Goal: Task Accomplishment & Management: Complete application form

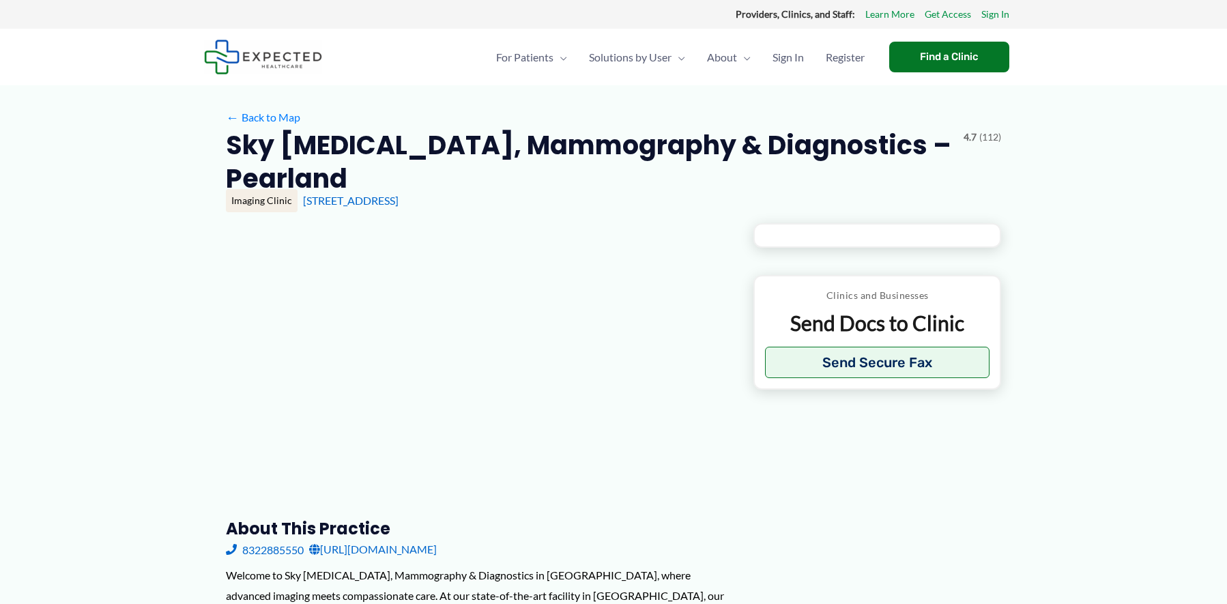
type input "**********"
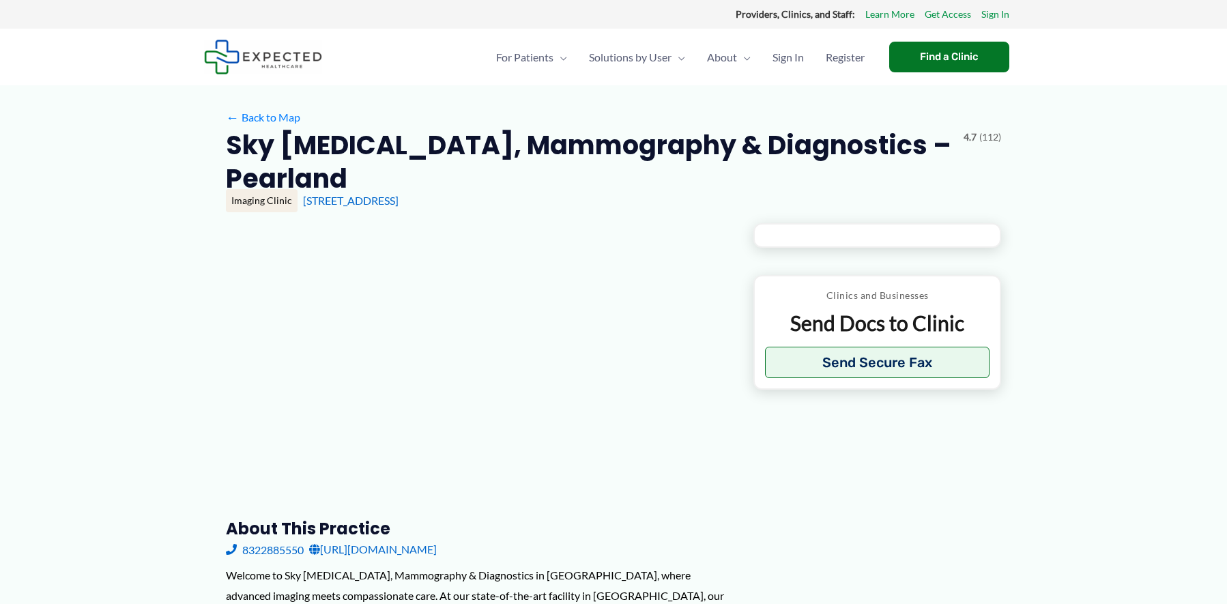
type input "**********"
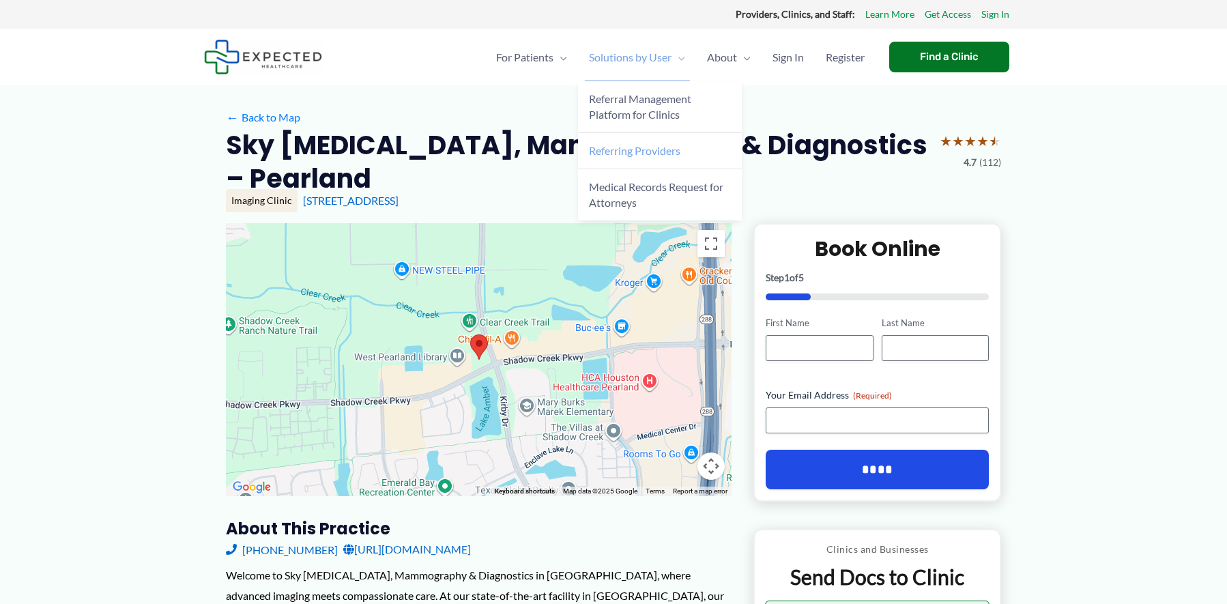
click at [616, 144] on span "Referring Providers" at bounding box center [634, 150] width 91 height 13
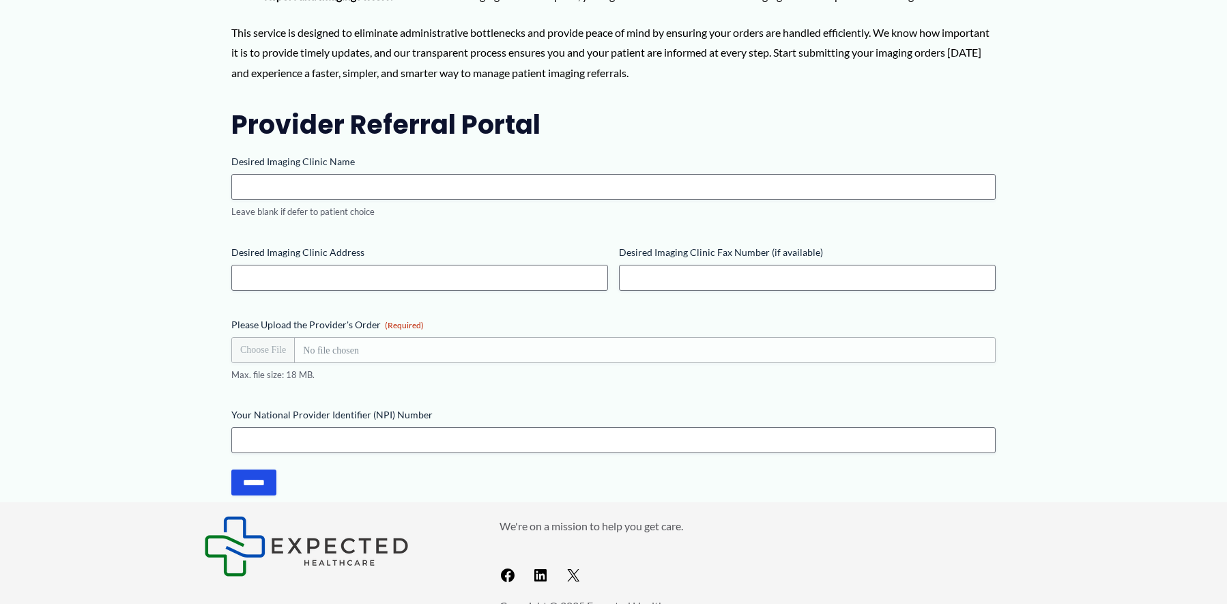
scroll to position [339, 0]
